Goal: Communication & Community: Answer question/provide support

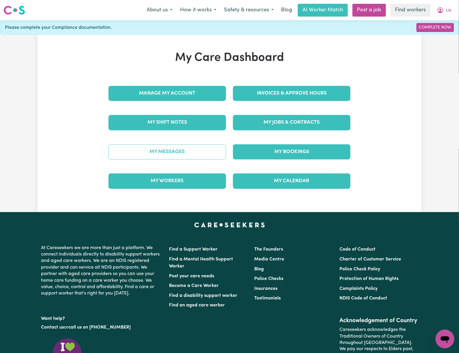
click at [201, 151] on link "My Messages" at bounding box center [168, 151] width 118 height 15
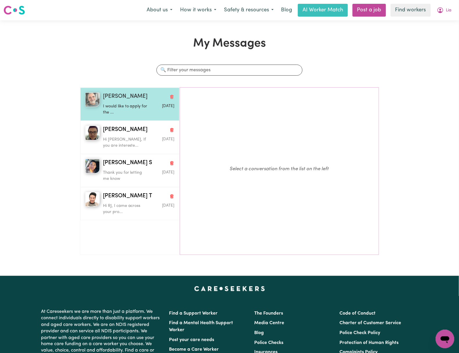
click at [122, 112] on p "I would like to apply for the ..." at bounding box center [127, 109] width 48 height 13
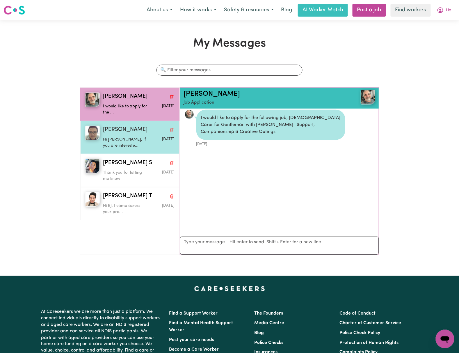
click at [129, 142] on p "Hi [PERSON_NAME], If you are intereste..." at bounding box center [127, 143] width 48 height 13
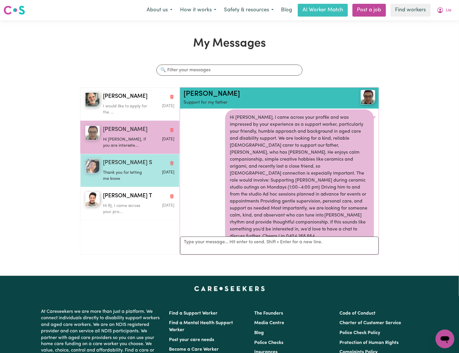
scroll to position [290, 0]
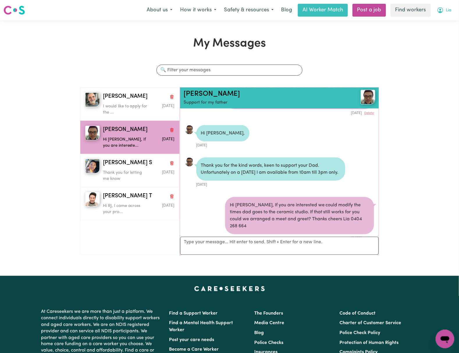
click at [442, 14] on icon "My Account" at bounding box center [440, 10] width 7 height 7
click at [435, 34] on link "Logout" at bounding box center [433, 33] width 46 height 11
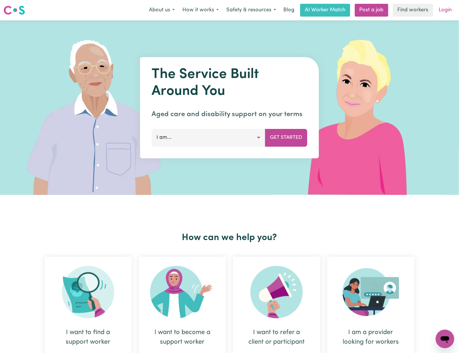
click at [447, 12] on link "Login" at bounding box center [446, 10] width 20 height 13
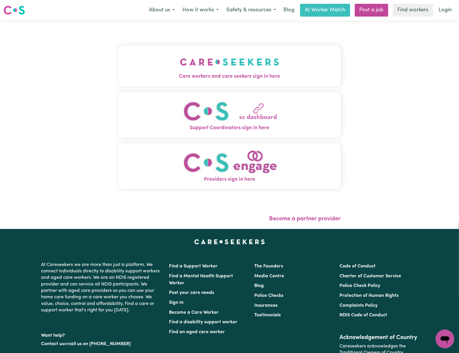
click at [196, 72] on img "Care workers and care seekers sign in here" at bounding box center [229, 62] width 99 height 22
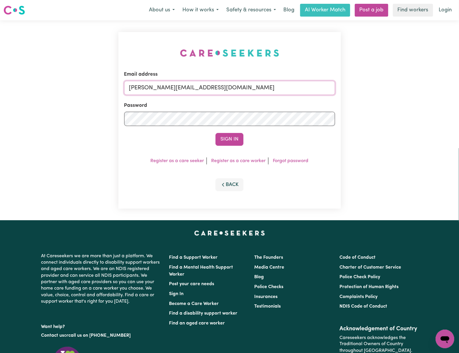
drag, startPoint x: 182, startPoint y: 86, endPoint x: 184, endPoint y: 89, distance: 3.5
click at [181, 87] on input "[PERSON_NAME][EMAIL_ADDRESS][DOMAIN_NAME]" at bounding box center [229, 88] width 211 height 14
drag, startPoint x: 161, startPoint y: 90, endPoint x: 319, endPoint y: 96, distance: 158.2
click at [319, 95] on form "Email address [EMAIL_ADDRESS][PERSON_NAME][DOMAIN_NAME] Password Sign In" at bounding box center [229, 108] width 211 height 75
type input "[EMAIL_ADDRESS][DOMAIN_NAME]"
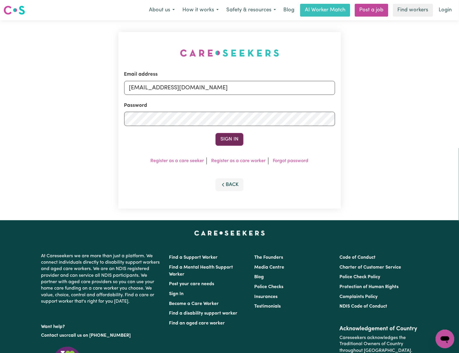
click at [232, 138] on button "Sign In" at bounding box center [230, 139] width 28 height 13
